Goal: Find specific page/section: Find specific page/section

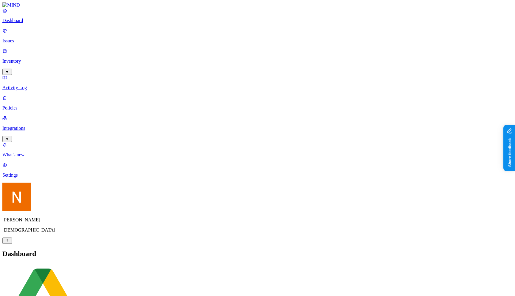
click at [27, 105] on p "Policies" at bounding box center [257, 107] width 510 height 5
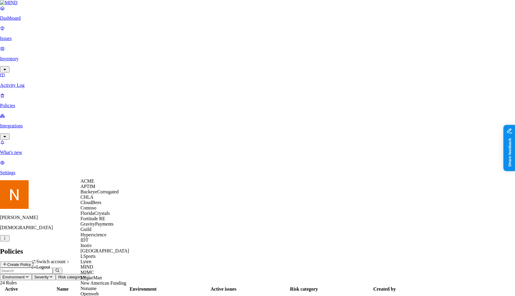
scroll to position [173, 0]
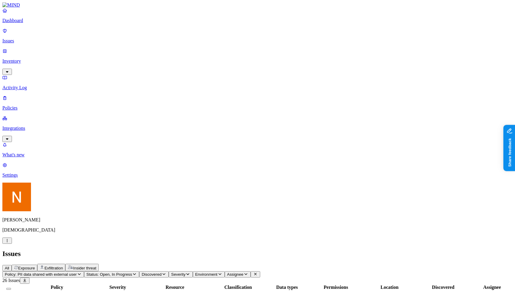
scroll to position [81, 85]
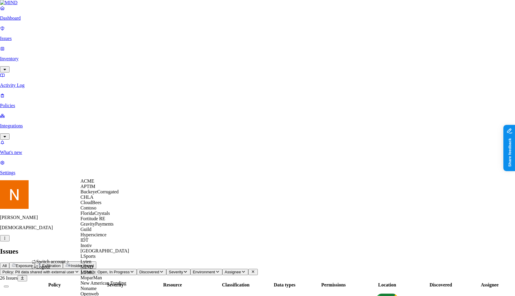
scroll to position [170, 0]
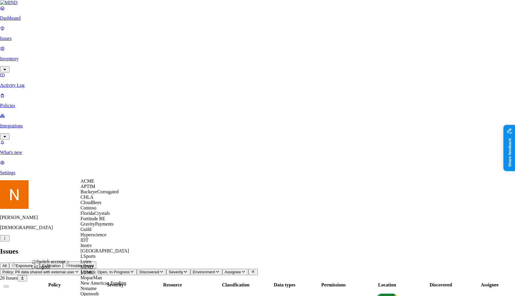
scroll to position [50, 0]
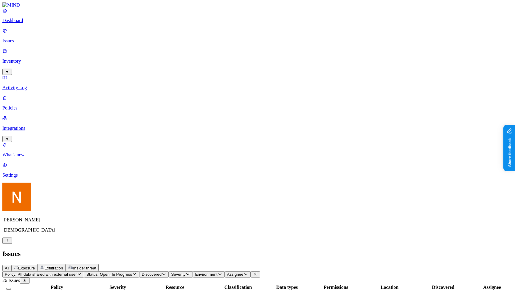
click at [27, 95] on link "Policies" at bounding box center [257, 102] width 510 height 15
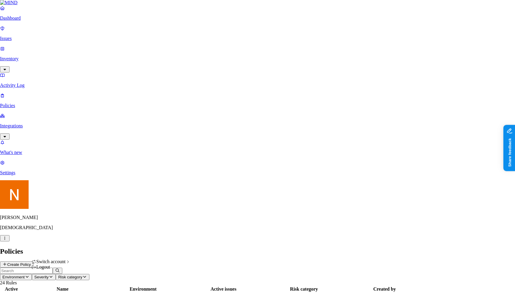
click at [65, 269] on div "Logout" at bounding box center [51, 266] width 39 height 5
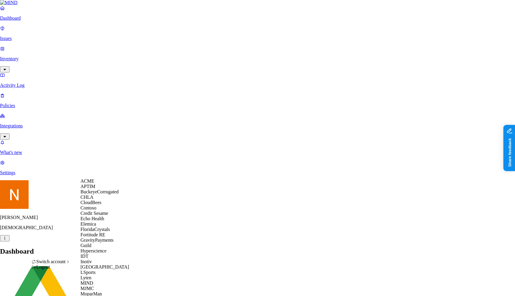
scroll to position [34, 0]
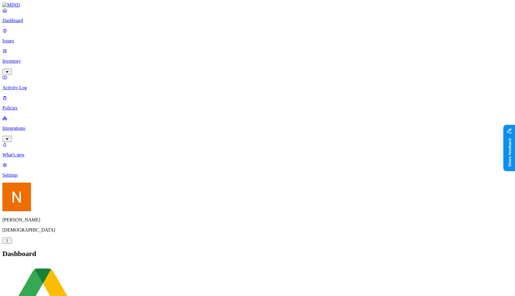
click at [153, 249] on h2 "Dashboard" at bounding box center [257, 253] width 510 height 8
click at [50, 58] on p "Inventory" at bounding box center [257, 60] width 510 height 5
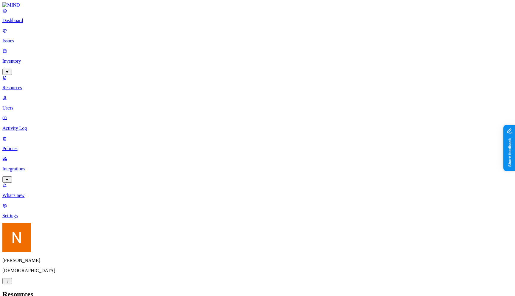
click at [105, 290] on header "Resources" at bounding box center [257, 294] width 510 height 8
click at [93, 290] on h2 "Resources" at bounding box center [257, 294] width 510 height 8
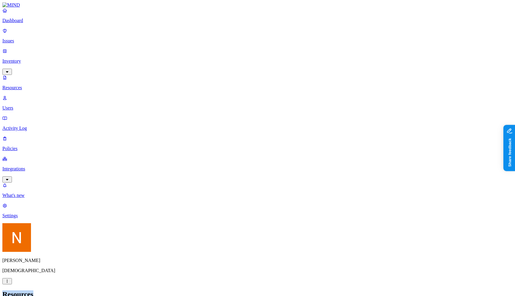
click at [93, 290] on h2 "Resources" at bounding box center [257, 294] width 510 height 8
click at [101, 290] on h2 "Resources" at bounding box center [257, 294] width 510 height 8
click at [239, 290] on header "Resources" at bounding box center [257, 294] width 510 height 8
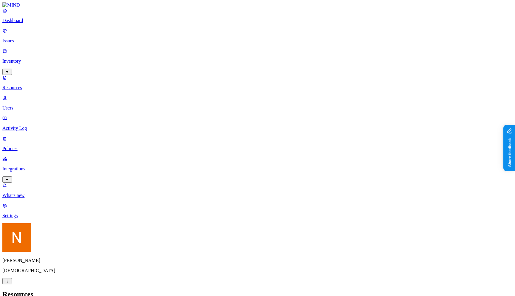
click at [47, 85] on p "Resources" at bounding box center [257, 87] width 510 height 5
click at [16, 196] on nav "Dashboard Issues Inventory Resources Users Activity Log Policies Integrations W…" at bounding box center [257, 113] width 510 height 210
click at [38, 31] on div "Dashboard Issues Inventory Resources Users Activity Log Policies Integrations" at bounding box center [257, 95] width 510 height 175
click at [46, 23] on p "Dashboard" at bounding box center [257, 20] width 510 height 5
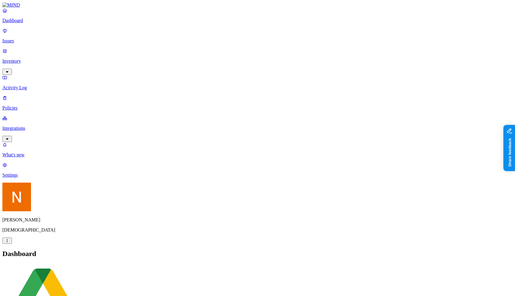
click at [50, 53] on div "Dashboard Issues Inventory Activity Log Policies Integrations" at bounding box center [257, 75] width 510 height 134
click at [46, 58] on p "Inventory" at bounding box center [257, 60] width 510 height 5
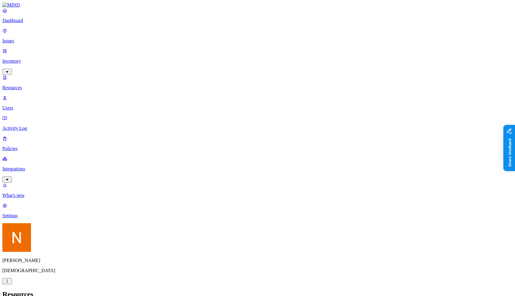
click at [108, 290] on h2 "Resources" at bounding box center [257, 294] width 510 height 8
click at [92, 290] on h2 "Resources" at bounding box center [257, 294] width 510 height 8
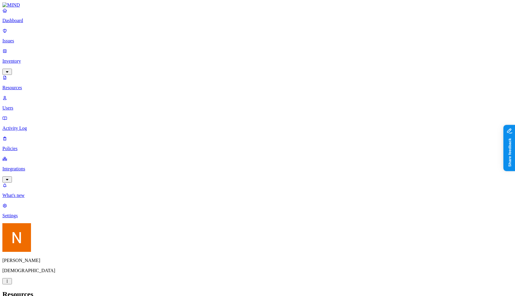
click at [92, 290] on h2 "Resources" at bounding box center [257, 294] width 510 height 8
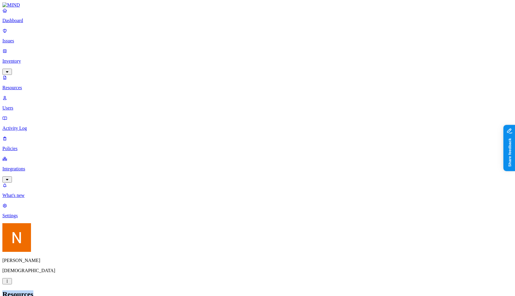
click at [92, 290] on h2 "Resources" at bounding box center [257, 294] width 510 height 8
click at [196, 290] on header "Resources" at bounding box center [257, 294] width 510 height 8
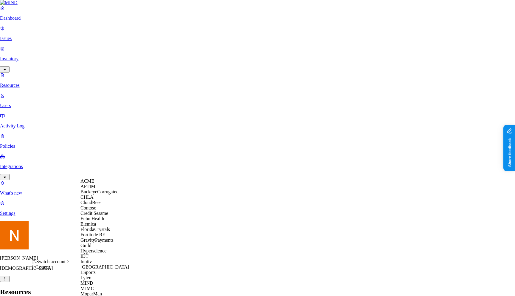
click at [114, 184] on div "ACME" at bounding box center [109, 180] width 58 height 5
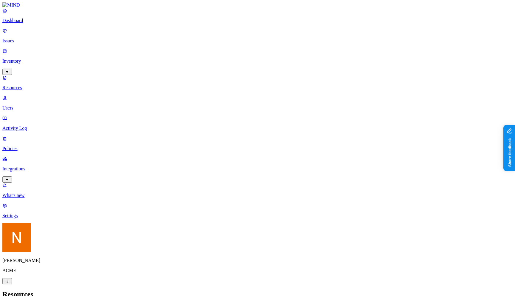
click at [255, 290] on h2 "Resources" at bounding box center [257, 294] width 510 height 8
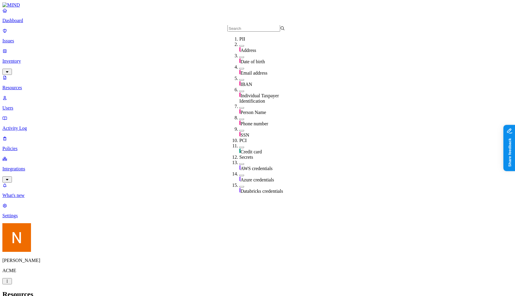
click at [377, 290] on header "Resources" at bounding box center [257, 294] width 510 height 8
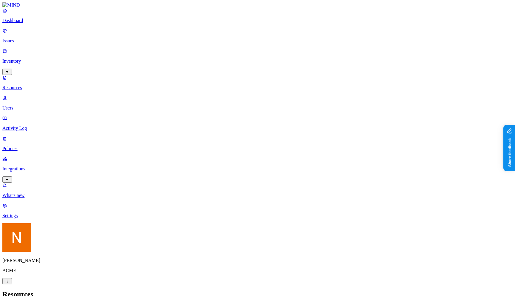
click at [27, 186] on nav "Dashboard Issues Inventory Resources Users Activity Log Policies Integrations W…" at bounding box center [257, 113] width 510 height 210
